Goal: Information Seeking & Learning: Find specific fact

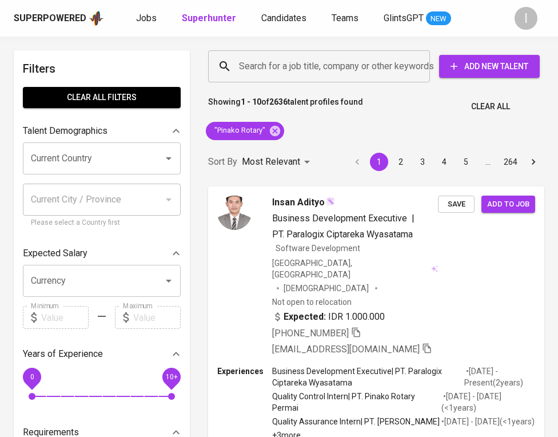
scroll to position [42, 0]
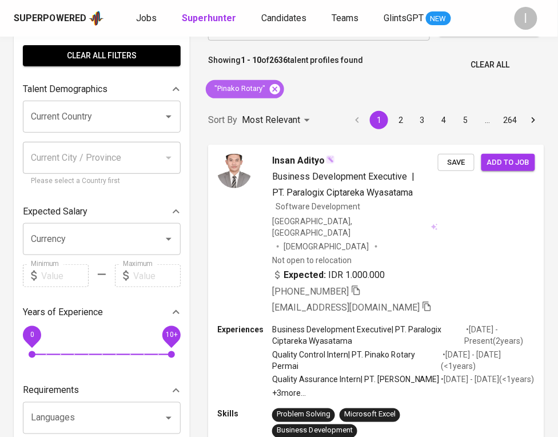
click at [274, 85] on icon at bounding box center [275, 89] width 10 height 10
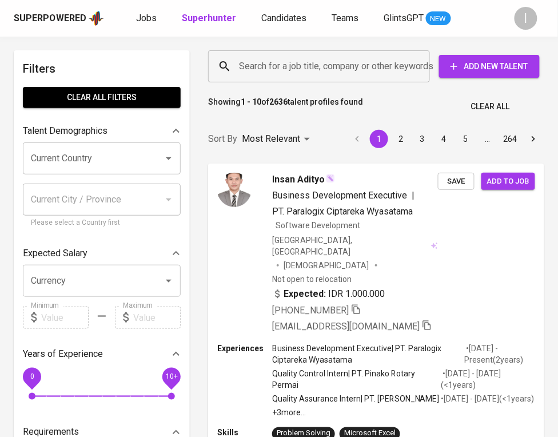
click at [297, 69] on input "Search for a job title, company or other keywords" at bounding box center [322, 66] width 172 height 22
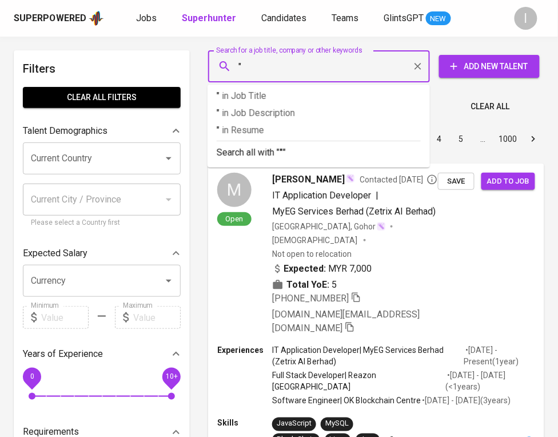
paste input "[PERSON_NAME]"
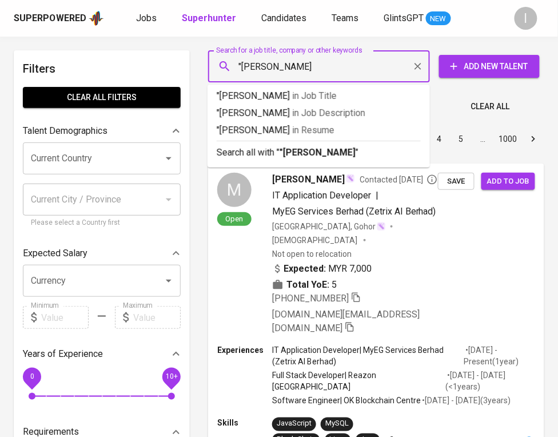
type input ""[PERSON_NAME]""
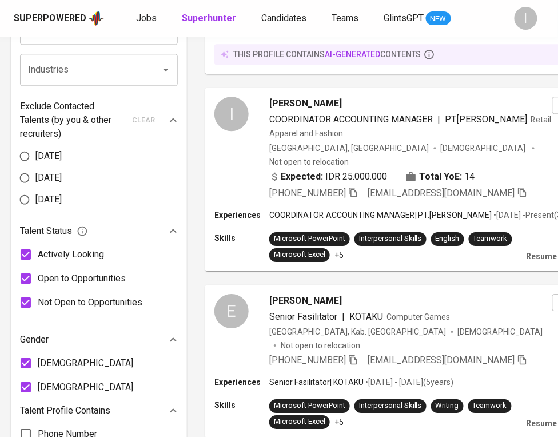
scroll to position [832, 3]
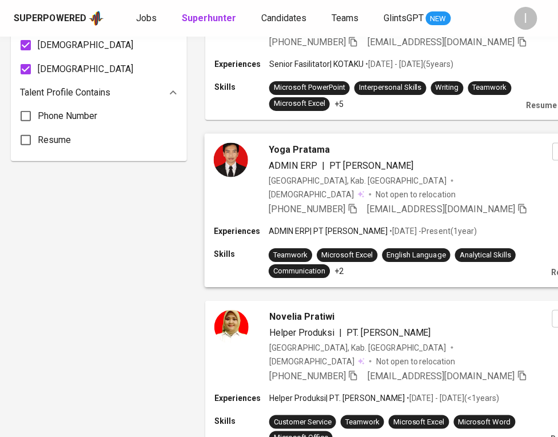
click at [355, 204] on icon "button" at bounding box center [353, 209] width 10 height 10
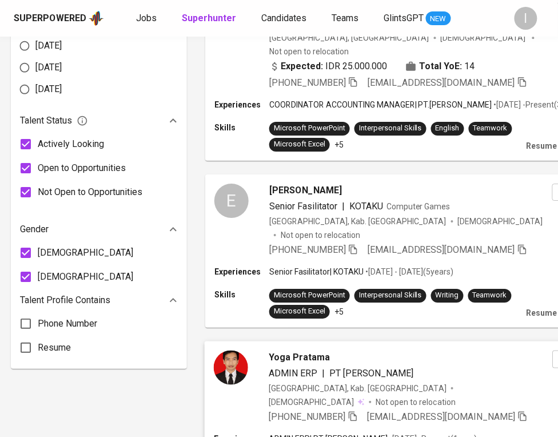
scroll to position [0, 3]
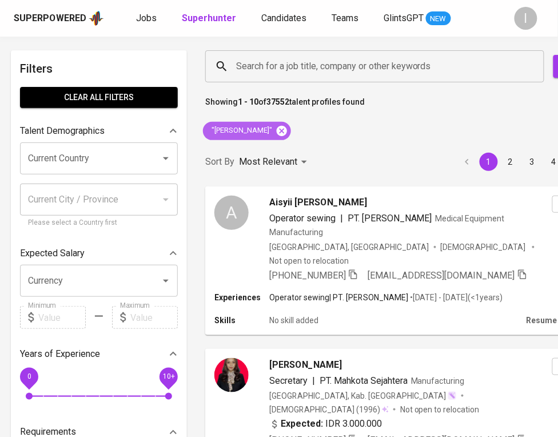
click at [287, 131] on icon at bounding box center [282, 130] width 10 height 10
click at [325, 87] on div "Search for a job title, company or other keywords Search for a job title, compa…" at bounding box center [429, 66] width 467 height 50
click at [327, 73] on input "Search for a job title, company or other keywords" at bounding box center [377, 66] width 289 height 22
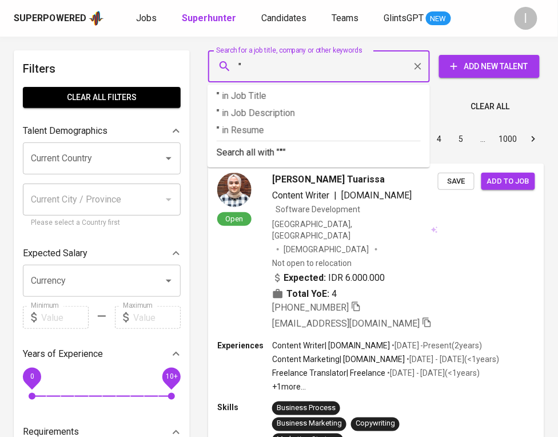
paste input "SUKSES PARIPURNA [GEOGRAPHIC_DATA]"
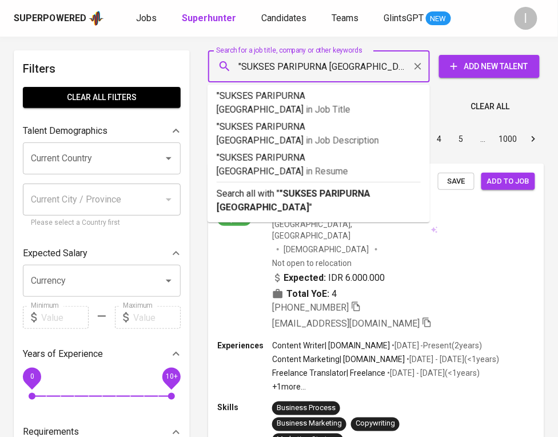
type input ""SUKSES PARIPURNA INDONESIA""
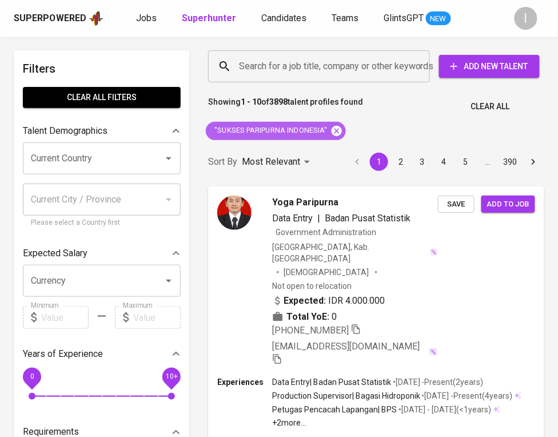
click at [341, 133] on icon at bounding box center [337, 130] width 10 height 10
click at [340, 84] on div "Search for a job title, company or other keywords Search for a job title, compa…" at bounding box center [374, 66] width 336 height 37
click at [340, 75] on input "Search for a job title, company or other keywords" at bounding box center [322, 66] width 172 height 22
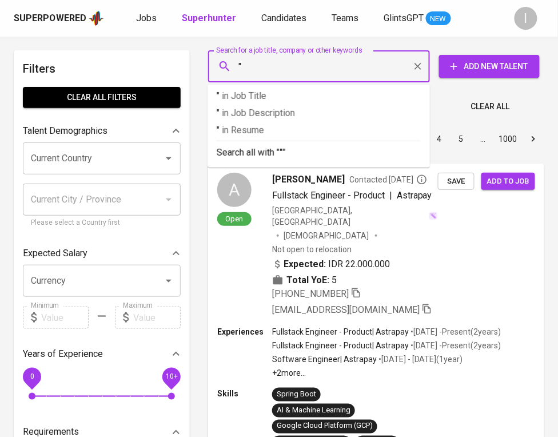
paste input "Gunanusa Utama Fabricators"
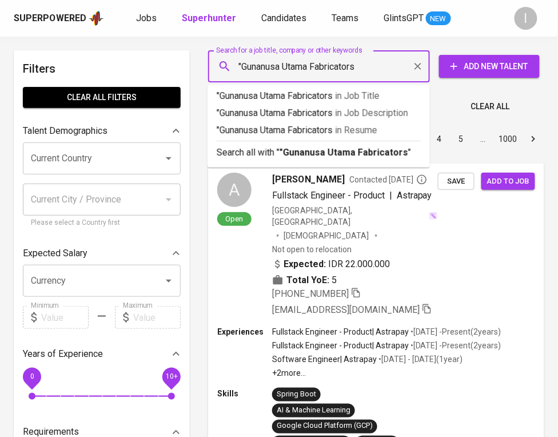
type input ""Gunanusa Utama Fabricators""
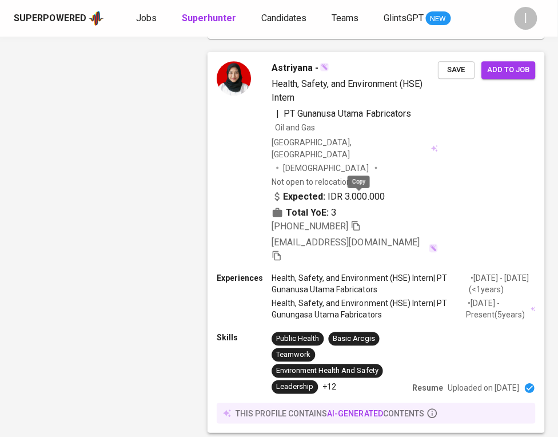
scroll to position [2369, 0]
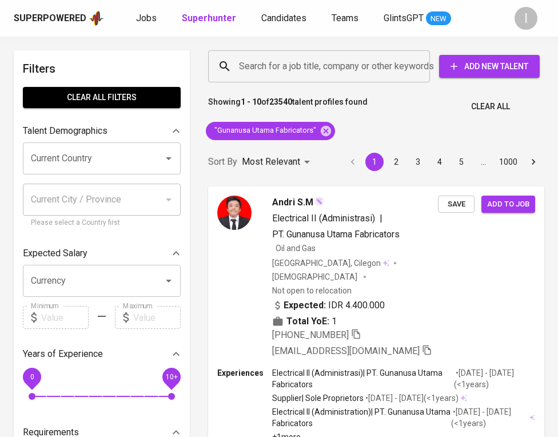
scroll to position [2369, 0]
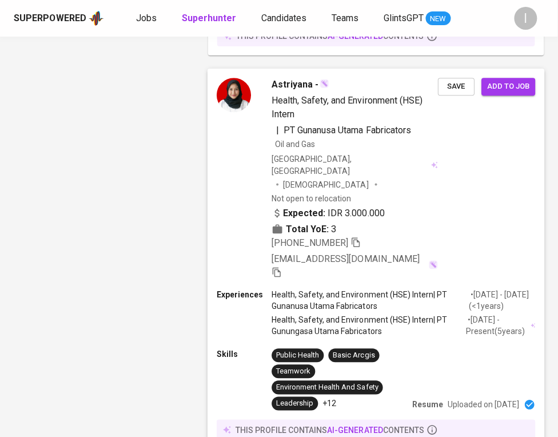
click at [360, 238] on icon "button" at bounding box center [356, 243] width 8 height 10
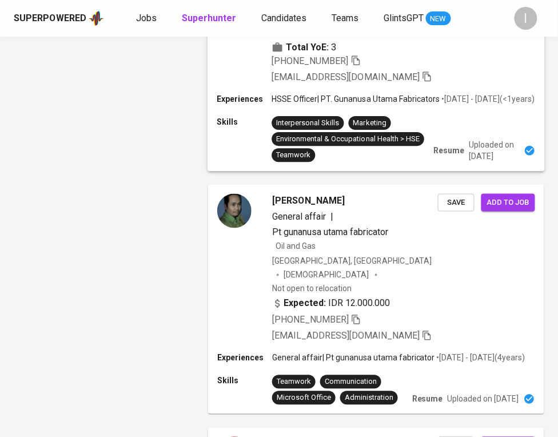
scroll to position [0, 0]
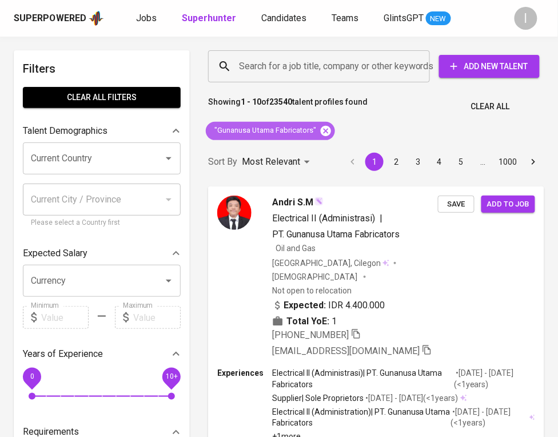
click at [324, 134] on icon at bounding box center [326, 130] width 10 height 10
click at [338, 72] on input "Search for a job title, company or other keywords" at bounding box center [322, 66] width 172 height 22
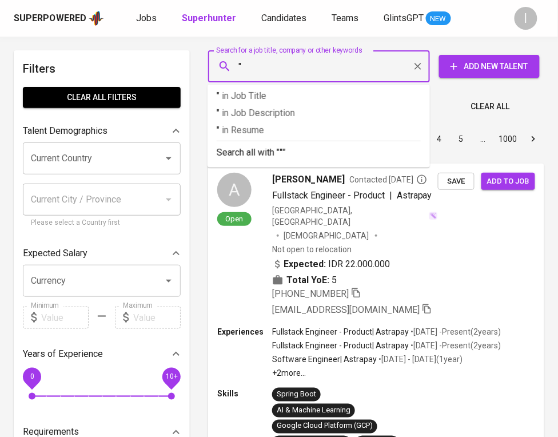
paste input "Dodi Prayoga"
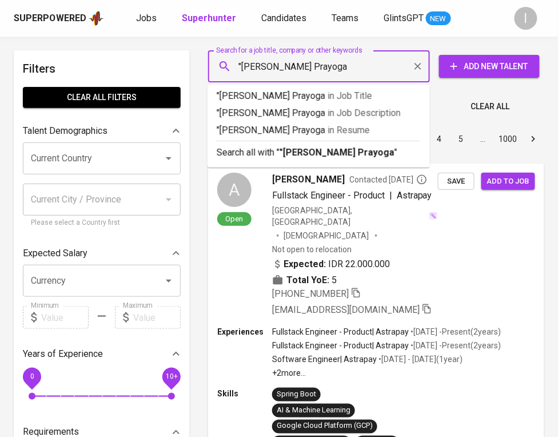
type input ""Dodi Prayoga""
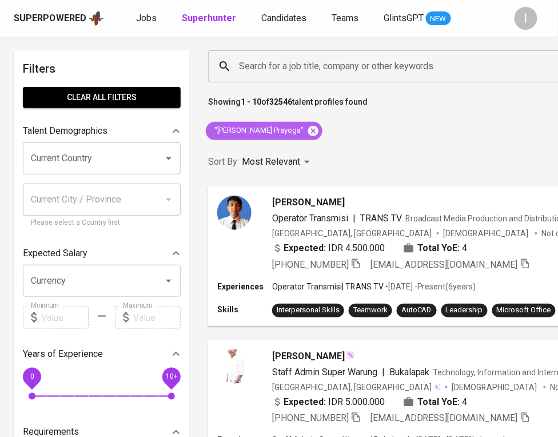
click at [307, 129] on icon at bounding box center [313, 131] width 13 height 13
click at [306, 58] on input "Search for a job title, company or other keywords" at bounding box center [442, 66] width 412 height 22
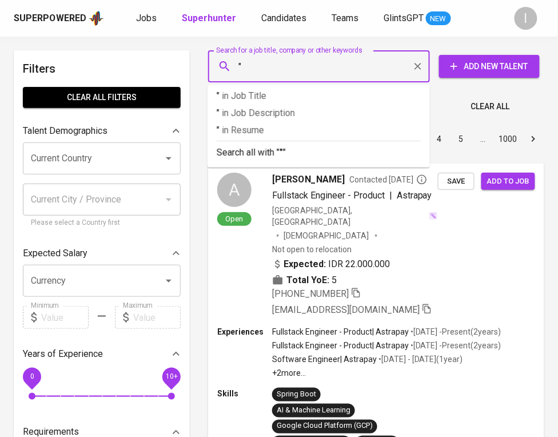
paste input "Aneka Jasuma Sejahtera"
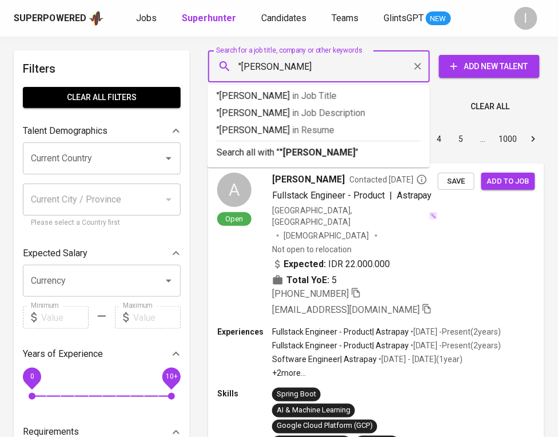
type input ""Aneka Jasuma Sejahtera""
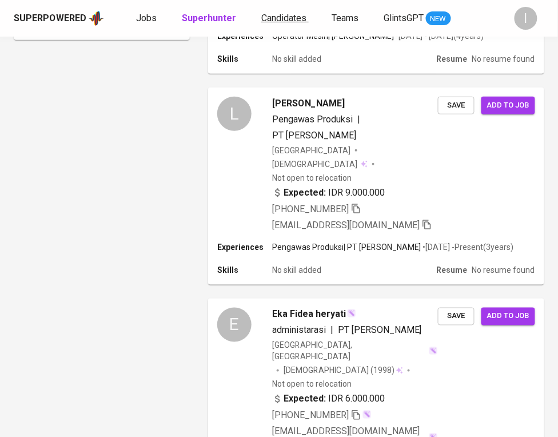
scroll to position [1211, 0]
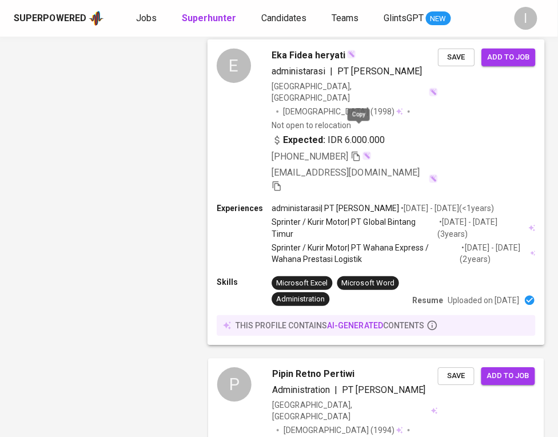
click at [353, 152] on icon "button" at bounding box center [356, 157] width 10 height 10
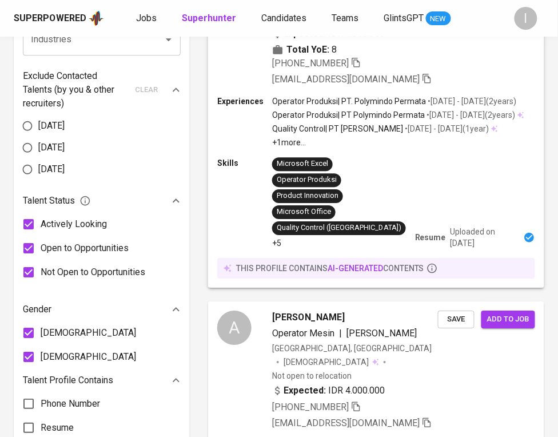
scroll to position [0, 0]
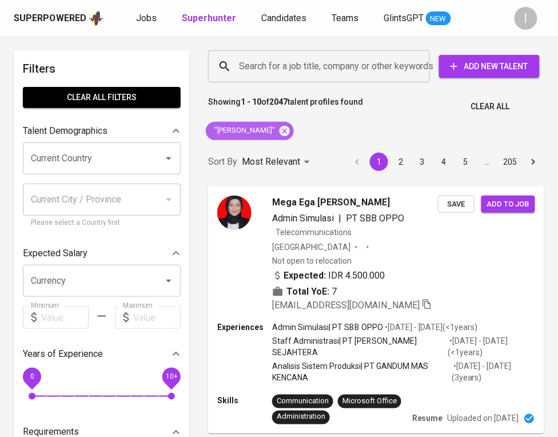
click at [291, 125] on icon at bounding box center [285, 131] width 13 height 13
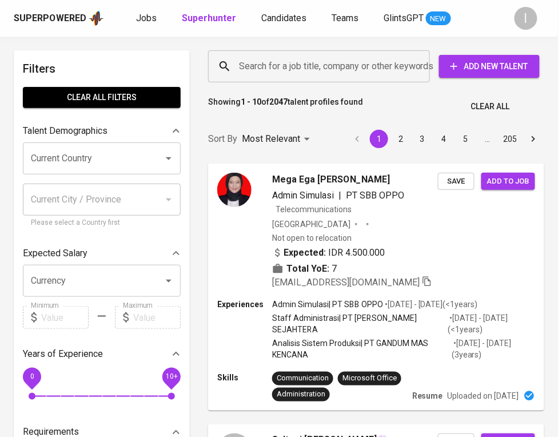
click at [332, 63] on input "Search for a job title, company or other keywords" at bounding box center [322, 66] width 172 height 22
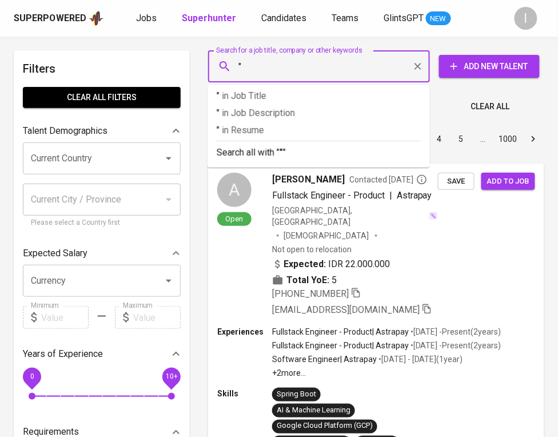
paste input "Global Utama Karya"
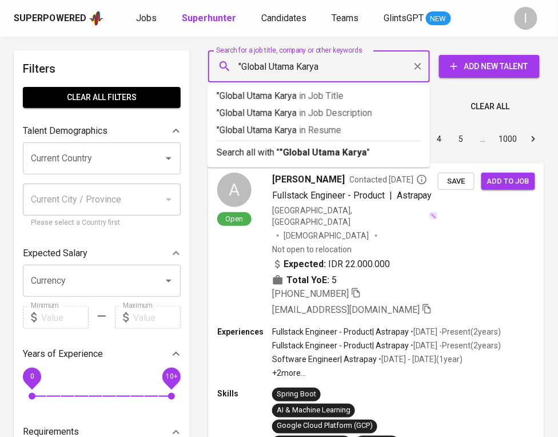
type input ""Global Utama Karya""
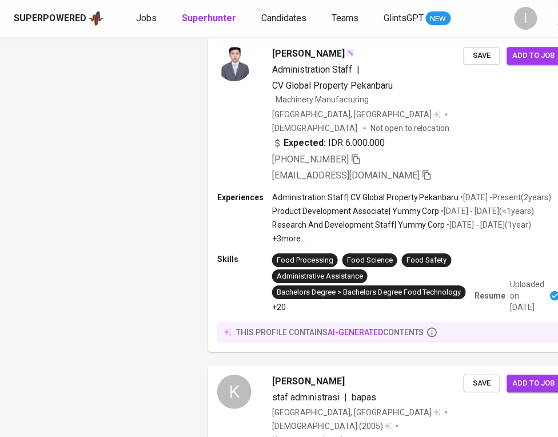
scroll to position [1797, 0]
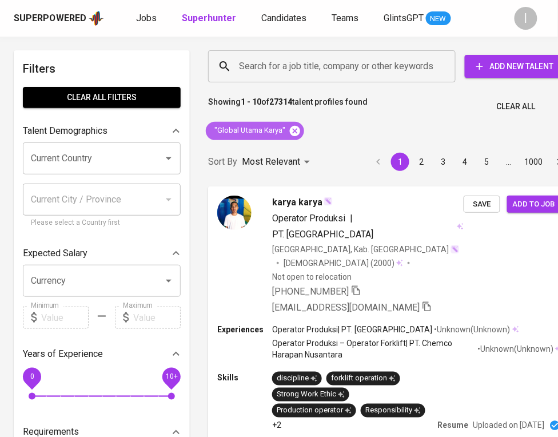
click at [295, 133] on icon at bounding box center [295, 130] width 10 height 10
click at [332, 85] on div "Search for a job title, company or other keywords Search for a job title, compa…" at bounding box center [387, 66] width 376 height 50
click at [334, 69] on input "Search for a job title, company or other keywords" at bounding box center [334, 66] width 197 height 22
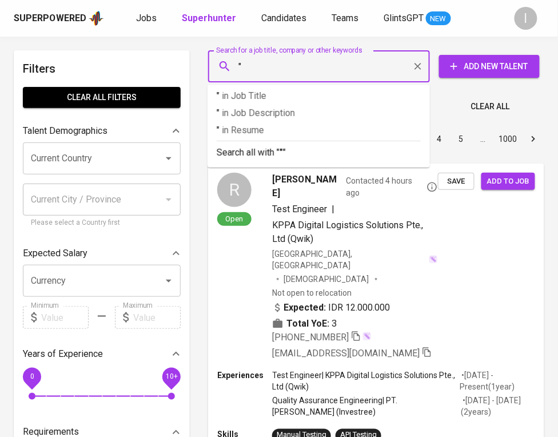
paste input "KEMENANGAN VITA FARMA"
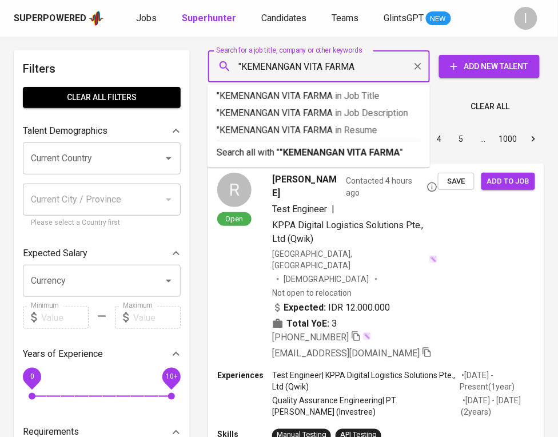
type input ""KEMENANGAN VITA FARMA""
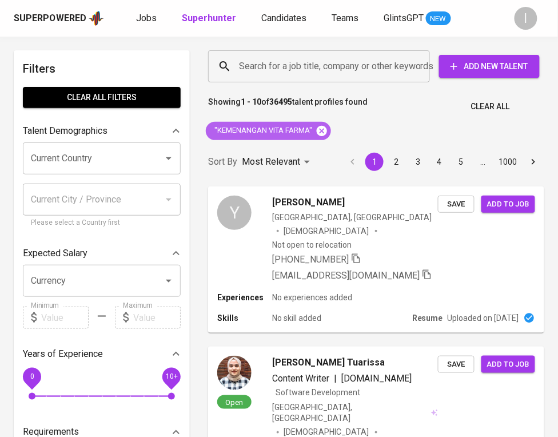
click at [323, 132] on icon at bounding box center [322, 131] width 13 height 13
click at [303, 69] on input "Search for a job title, company or other keywords" at bounding box center [322, 66] width 172 height 22
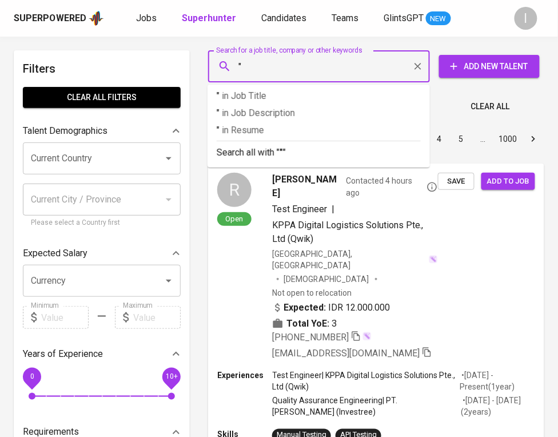
paste input "Novi Amelia Kristanti"
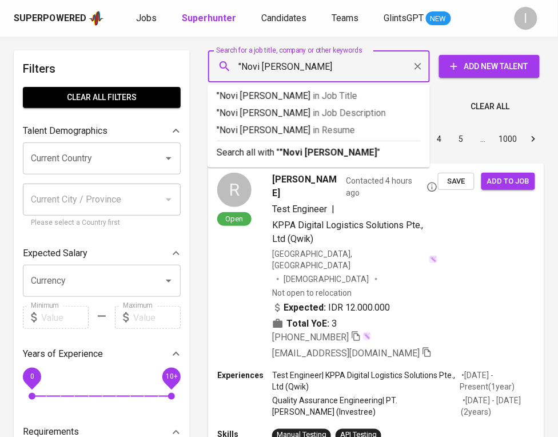
type input ""Novi Amelia Kristanti""
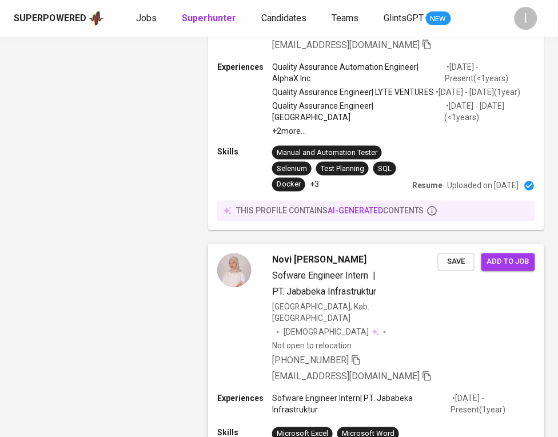
scroll to position [1087, 0]
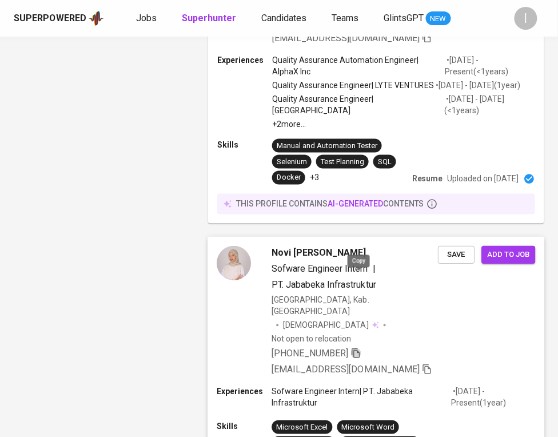
click at [358, 348] on icon "button" at bounding box center [356, 353] width 10 height 10
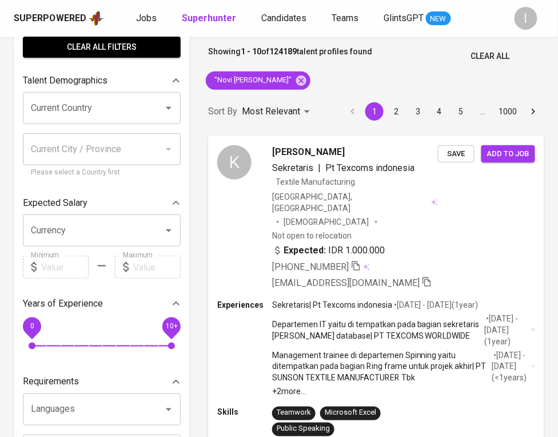
scroll to position [0, 0]
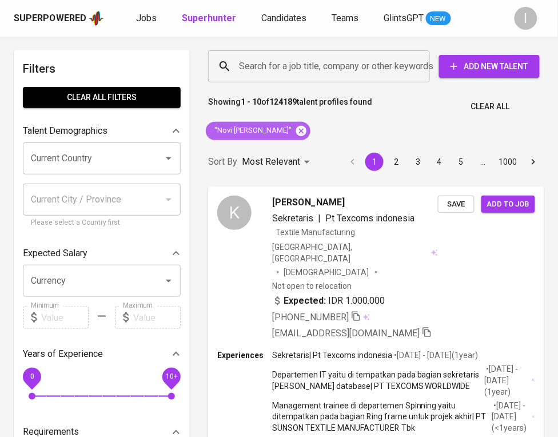
click at [301, 134] on icon at bounding box center [301, 130] width 10 height 10
click at [301, 70] on input "Search for a job title, company or other keywords" at bounding box center [322, 66] width 172 height 22
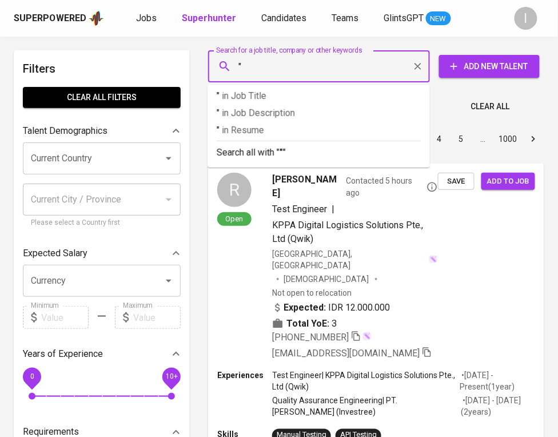
paste input "Adzra Afifah Nurullana"
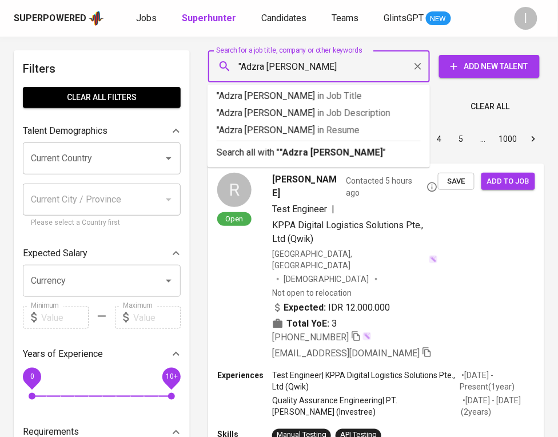
type input ""Adzra Afifah Nurullana""
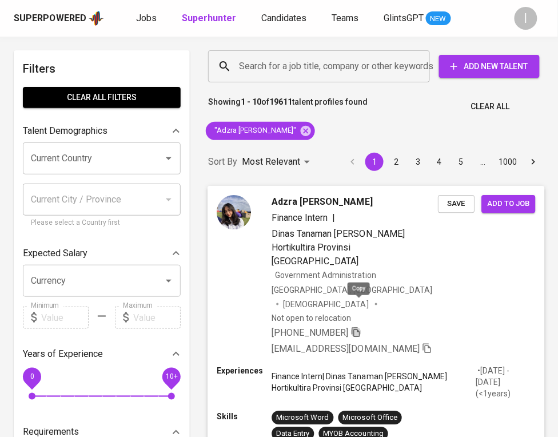
click at [360, 327] on icon "button" at bounding box center [356, 332] width 10 height 10
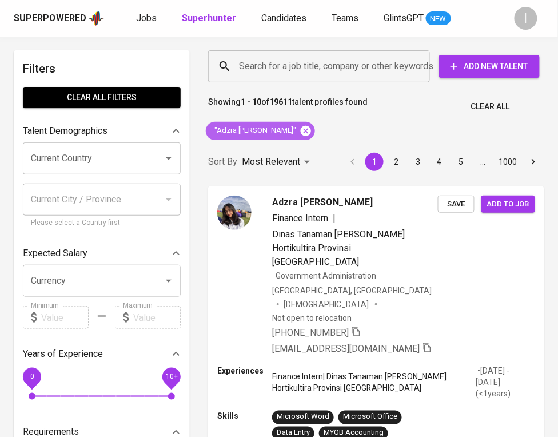
click at [302, 128] on icon at bounding box center [306, 130] width 10 height 10
click at [306, 69] on input "Search for a job title, company or other keywords" at bounding box center [322, 66] width 172 height 22
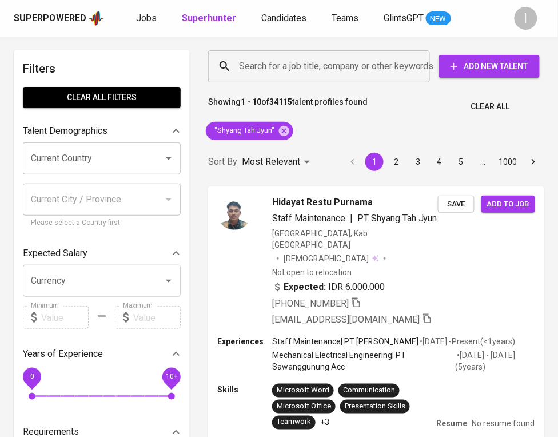
scroll to position [337, 0]
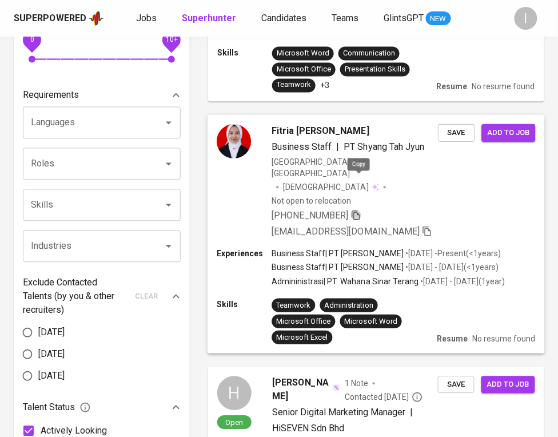
click at [359, 210] on icon "button" at bounding box center [356, 215] width 10 height 10
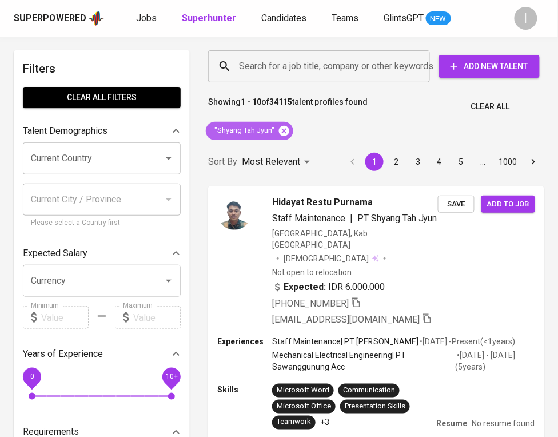
click at [285, 129] on icon at bounding box center [284, 131] width 13 height 13
click at [306, 66] on input "Search for a job title, company or other keywords" at bounding box center [322, 66] width 172 height 22
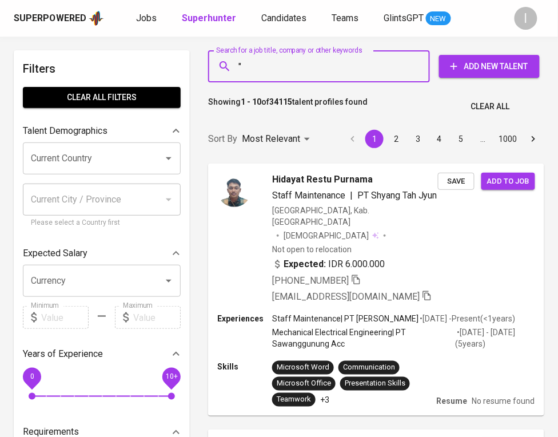
paste input "Prakarsalanggeng Majubersama"
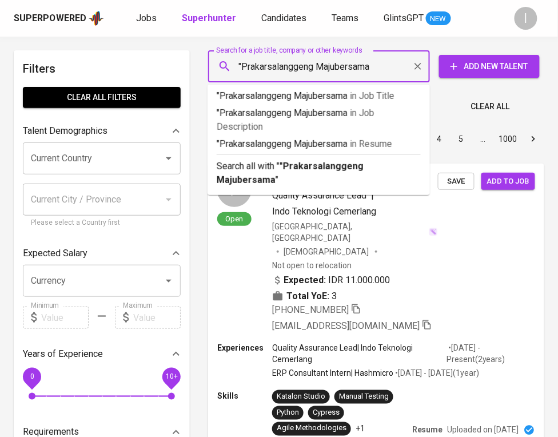
type input ""Prakarsalanggeng Majubersama""
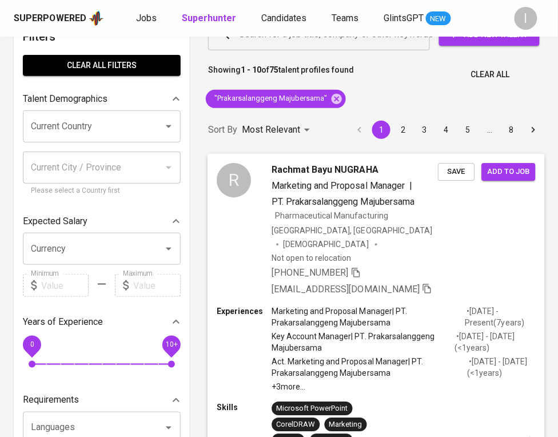
scroll to position [33, 0]
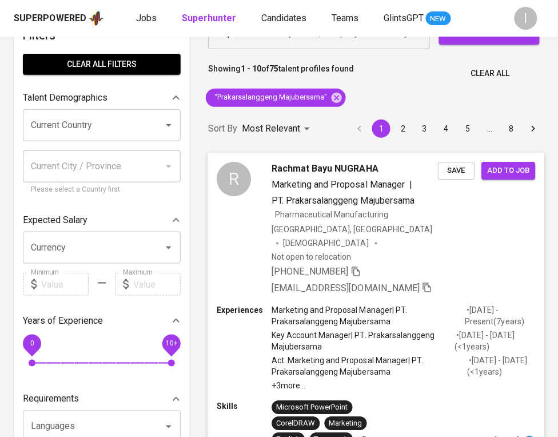
click at [352, 267] on icon "button" at bounding box center [356, 272] width 8 height 10
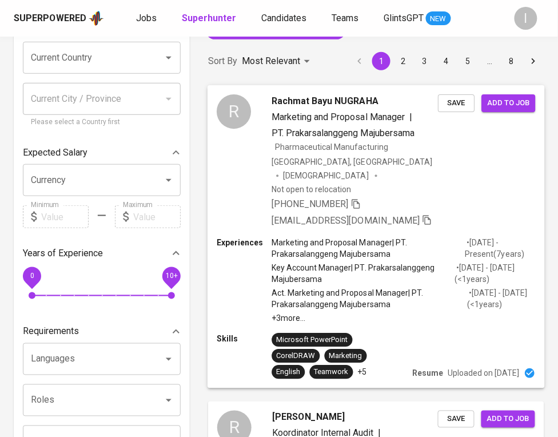
scroll to position [101, 0]
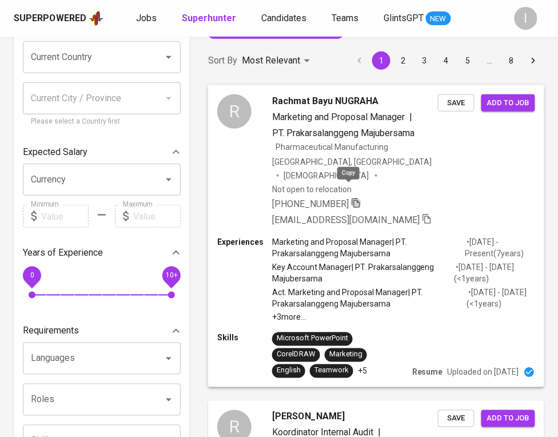
click at [352, 198] on icon "button" at bounding box center [356, 203] width 8 height 10
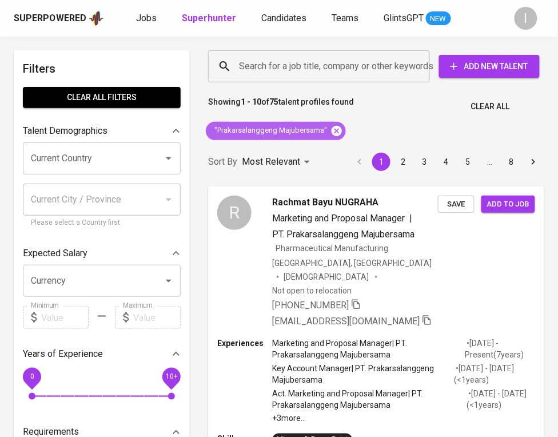
click at [335, 133] on icon at bounding box center [337, 131] width 13 height 13
click at [358, 52] on div "Search for a job title, company or other keywords" at bounding box center [319, 66] width 222 height 32
click at [356, 61] on input "Search for a job title, company or other keywords" at bounding box center [322, 66] width 172 height 22
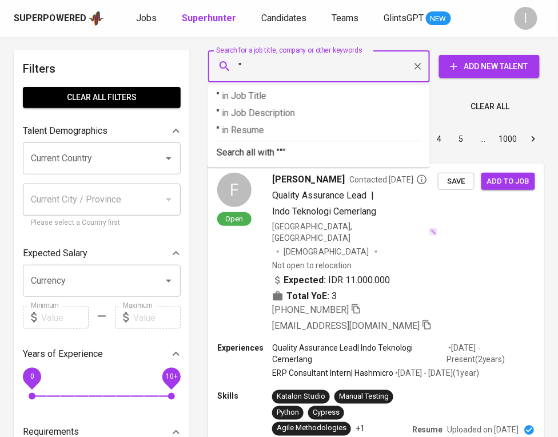
paste input "Dony Maskura - PT Panca Prima Maju Bersama"
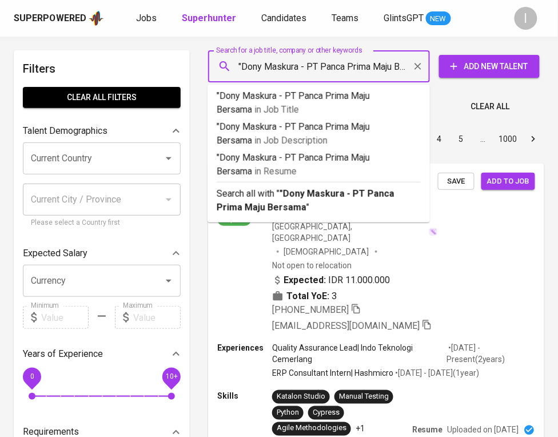
scroll to position [0, 27]
drag, startPoint x: 272, startPoint y: 67, endPoint x: 399, endPoint y: 74, distance: 127.2
click at [399, 74] on input ""Dony Maskura - PT Panca Prima Maju Bersama" at bounding box center [322, 66] width 172 height 22
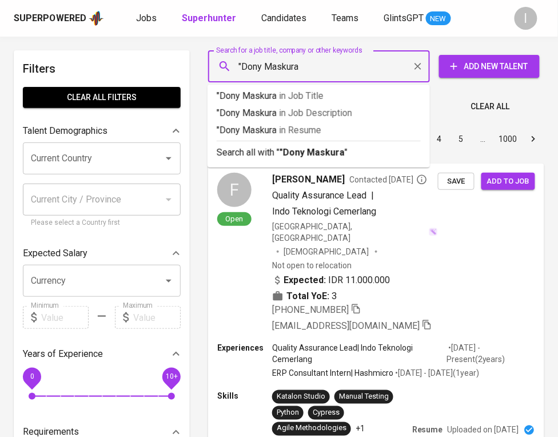
scroll to position [0, 0]
type input ""Dony Maskura""
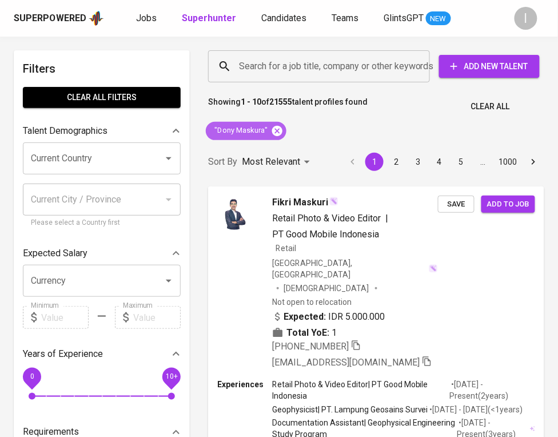
click at [274, 136] on icon at bounding box center [277, 130] width 10 height 10
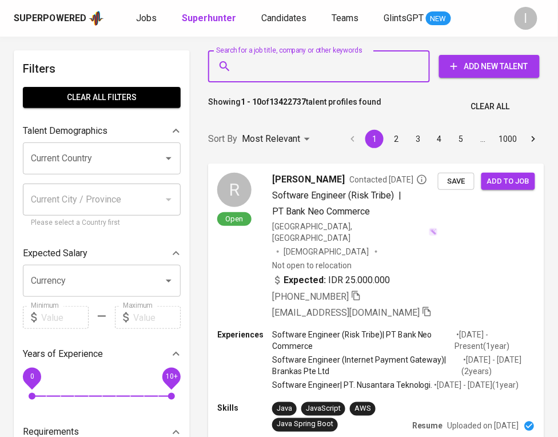
click at [260, 71] on input "Search for a job title, company or other keywords" at bounding box center [322, 66] width 172 height 22
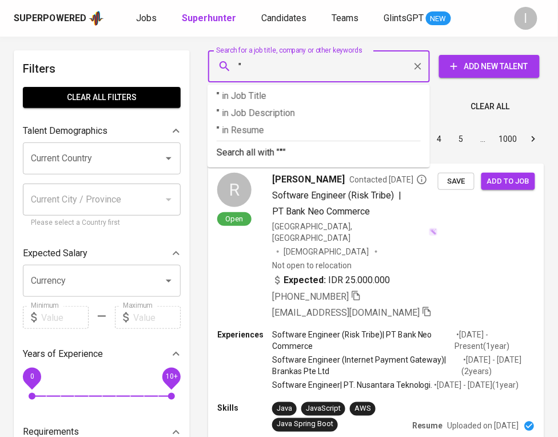
paste input "PT PANCA PRIMA MAJU BERSAMA"
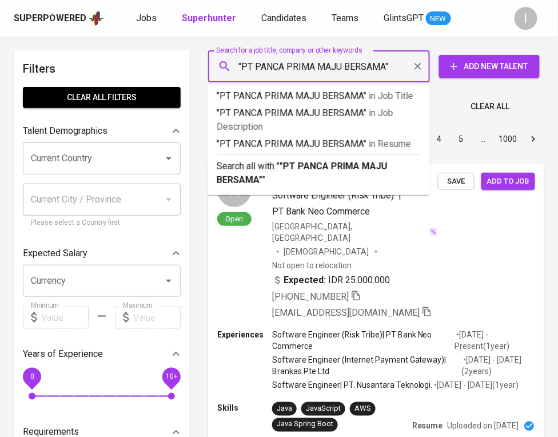
click at [255, 66] on input ""PT PANCA PRIMA MAJU BERSAMA"" at bounding box center [322, 66] width 172 height 22
type input ""PANCA PRIMA MAJU BERSAMA""
